Goal: Task Accomplishment & Management: Use online tool/utility

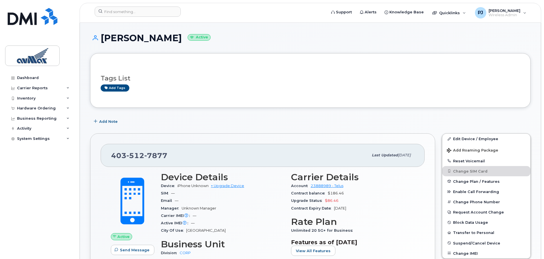
scroll to position [32, 0]
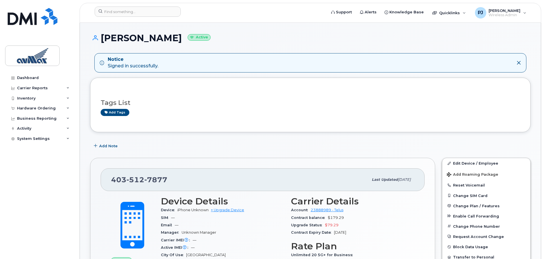
click at [163, 155] on div "[PHONE_NUMBER] Last updated [DATE] Active Send Message 22.15 MB  used 0.00 Byte…" at bounding box center [263, 248] width 352 height 189
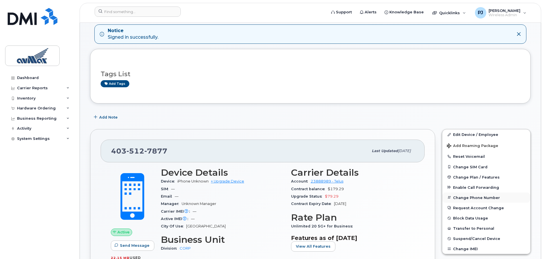
scroll to position [28, 0]
click at [476, 157] on button "Reset Voicemail" at bounding box center [486, 157] width 88 height 10
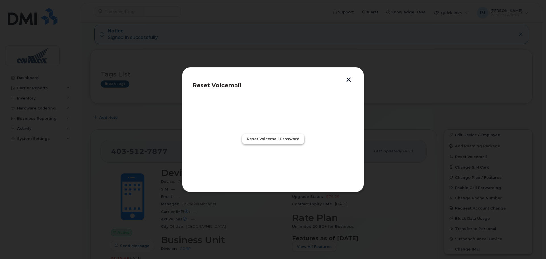
click at [278, 140] on span "Reset Voicemail Password" at bounding box center [273, 138] width 53 height 5
click at [273, 164] on span "Close" at bounding box center [272, 163] width 11 height 5
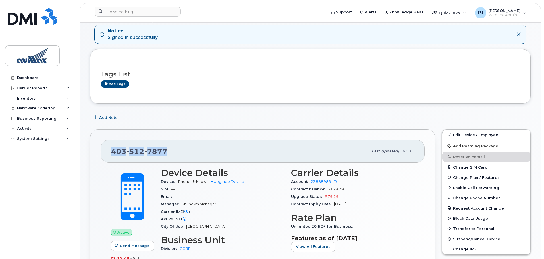
drag, startPoint x: 179, startPoint y: 151, endPoint x: 112, endPoint y: 151, distance: 66.8
click at [112, 151] on div "[PHONE_NUMBER]" at bounding box center [239, 151] width 257 height 12
copy span "[PHONE_NUMBER]"
click at [71, 197] on div "Dashboard Carrier Reports Monthly Billing Data Daily Data Pooling Average Costi…" at bounding box center [40, 162] width 70 height 178
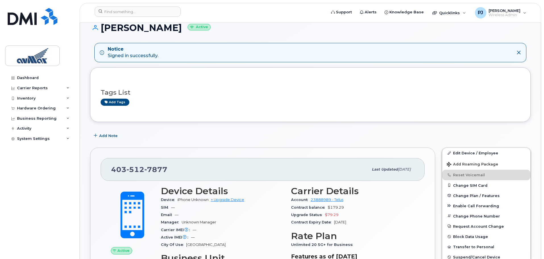
scroll to position [0, 0]
